Goal: Find specific page/section: Find specific page/section

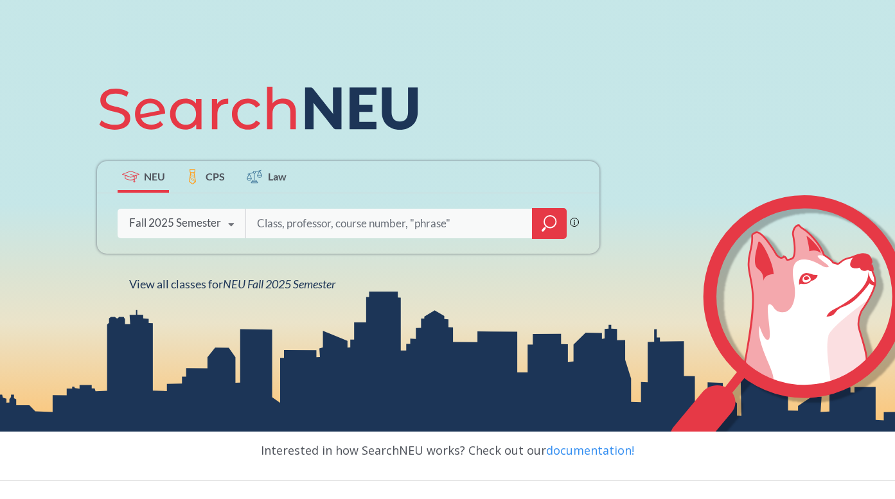
scroll to position [10, 0]
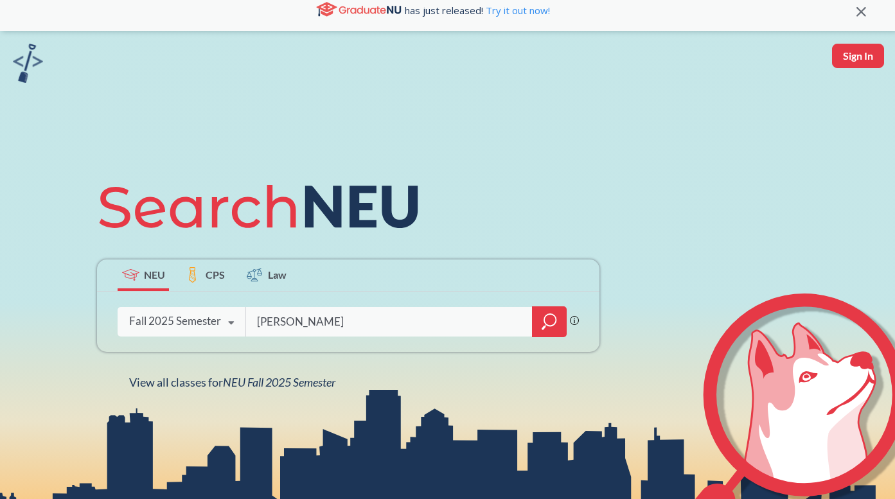
type input "[PERSON_NAME]"
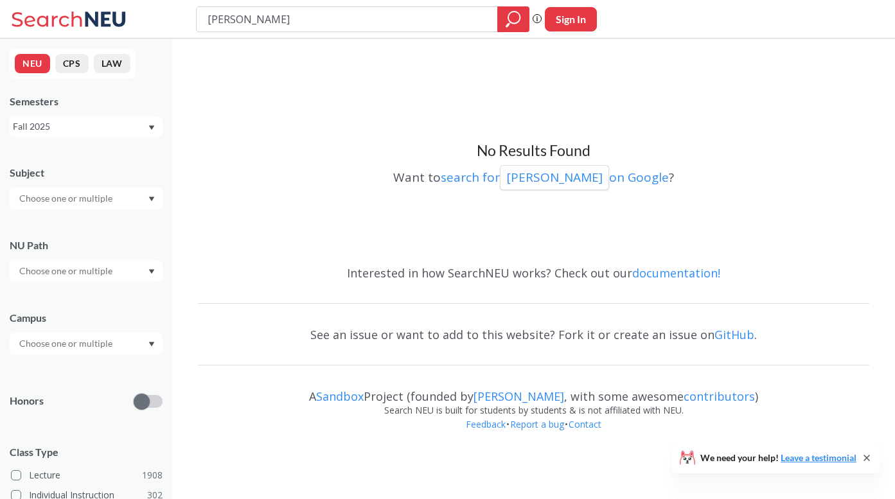
click at [220, 19] on input "[PERSON_NAME]" at bounding box center [347, 19] width 282 height 22
click at [71, 60] on button "CPS" at bounding box center [71, 63] width 33 height 19
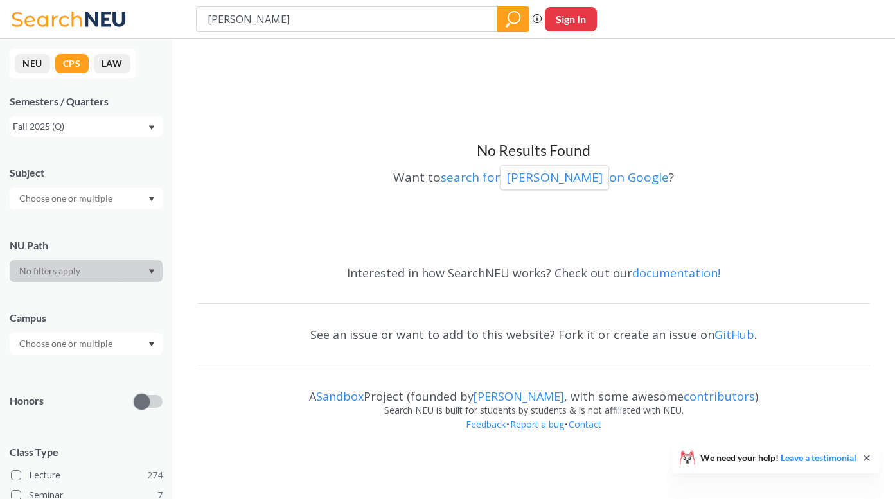
click at [229, 21] on input "[PERSON_NAME]" at bounding box center [347, 19] width 282 height 22
click at [213, 16] on input "[PERSON_NAME]" at bounding box center [347, 19] width 282 height 22
click at [24, 66] on button "NEU" at bounding box center [32, 63] width 35 height 19
